Goal: Task Accomplishment & Management: Manage account settings

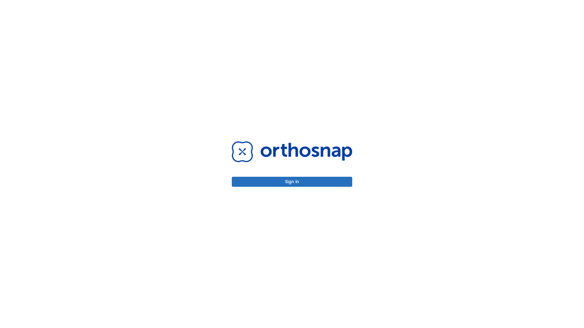
click at [292, 182] on button "Sign in" at bounding box center [292, 182] width 120 height 10
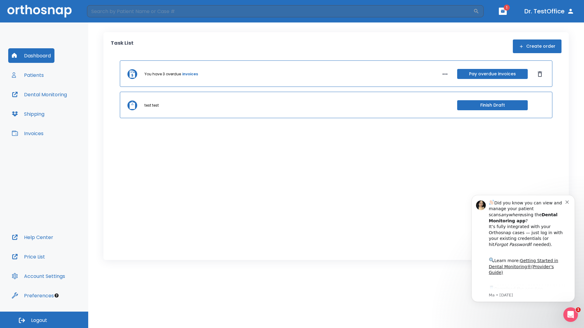
click at [44, 320] on span "Logout" at bounding box center [39, 321] width 16 height 7
